Goal: Information Seeking & Learning: Learn about a topic

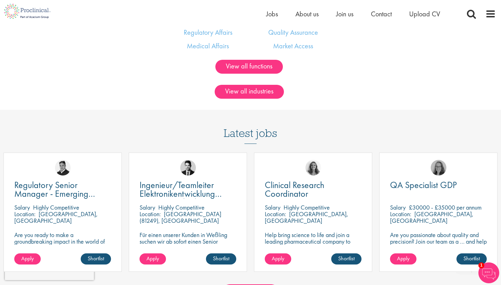
scroll to position [522, 0]
click at [271, 13] on span "Jobs" at bounding box center [272, 13] width 12 height 9
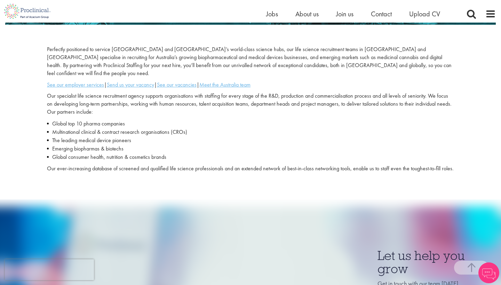
scroll to position [198, 0]
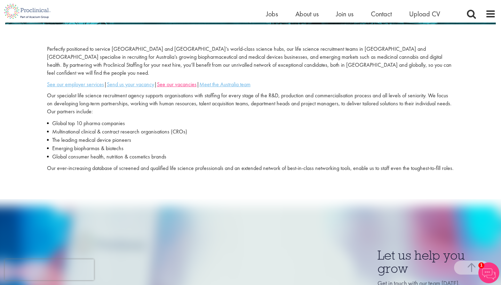
click at [181, 81] on u "See our vacancies" at bounding box center [177, 84] width 40 height 7
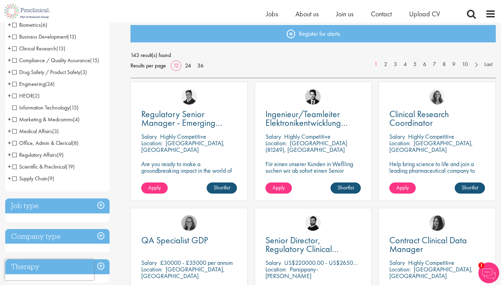
scroll to position [78, 0]
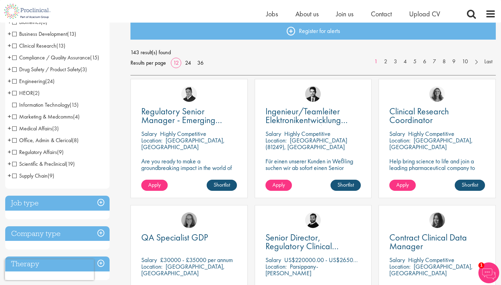
click at [13, 140] on span "Office, Admin & Clerical" at bounding box center [42, 140] width 60 height 7
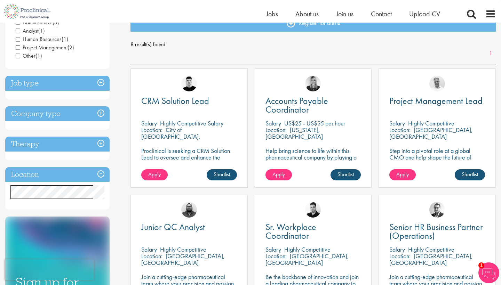
scroll to position [90, 0]
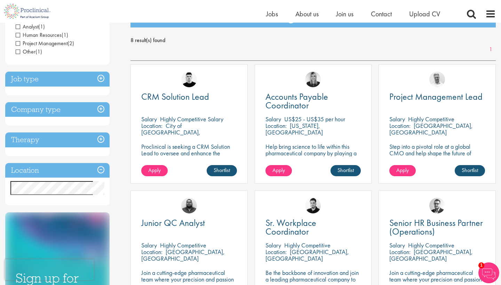
click at [99, 169] on h3 "Location" at bounding box center [57, 170] width 104 height 15
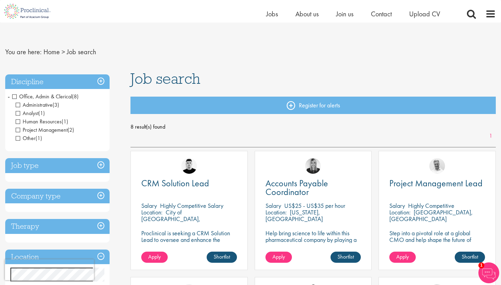
scroll to position [8, 0]
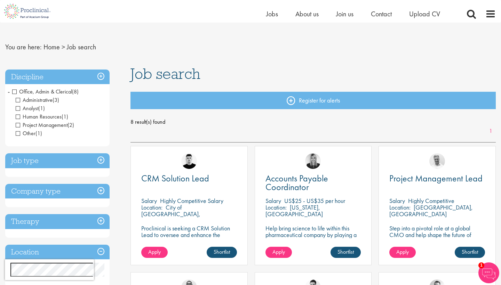
click at [102, 77] on h3 "Discipline" at bounding box center [57, 77] width 104 height 15
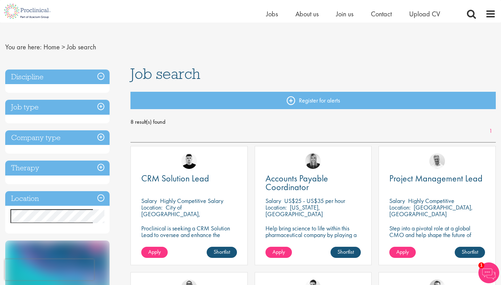
click at [100, 197] on h3 "Location" at bounding box center [57, 198] width 104 height 15
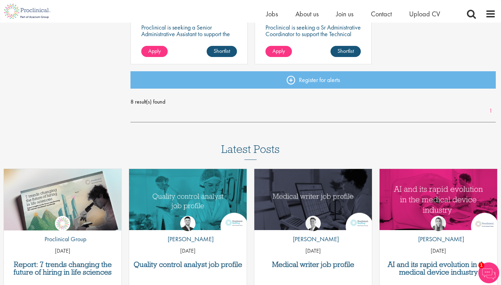
scroll to position [480, 0]
